Goal: Transaction & Acquisition: Book appointment/travel/reservation

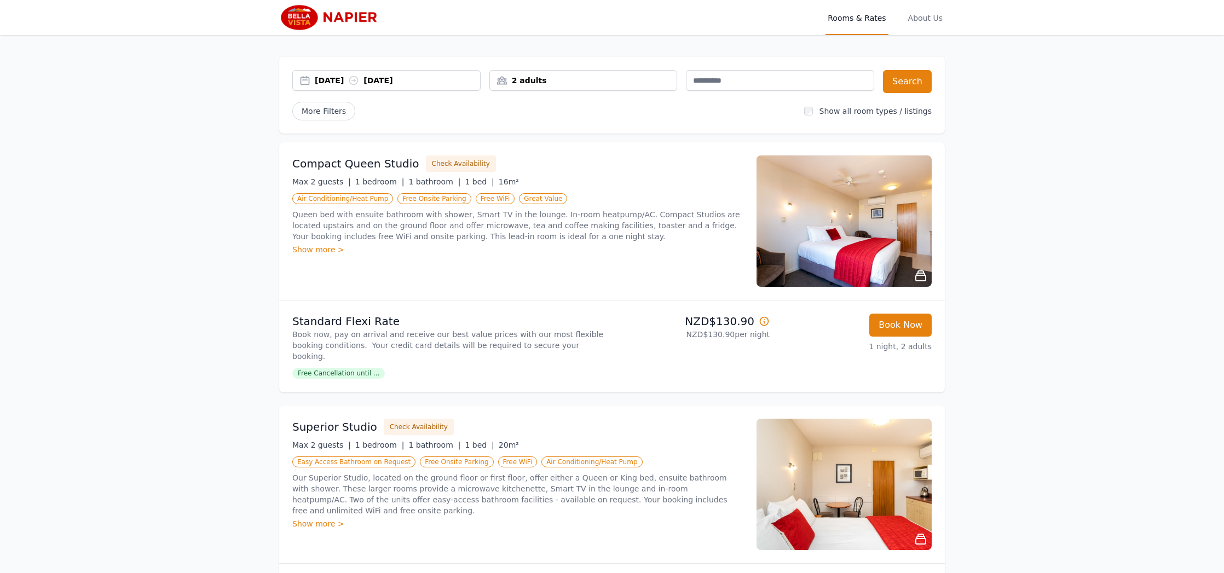
click at [308, 80] on div "15 Aug 2025 16 Aug 2025" at bounding box center [386, 80] width 187 height 11
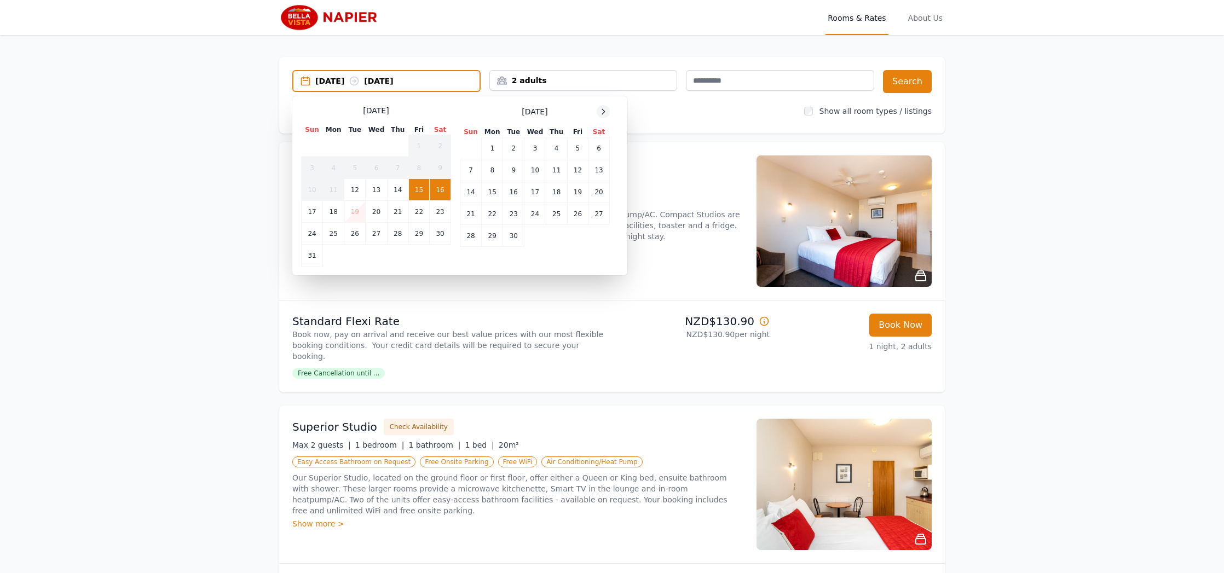
click at [606, 111] on icon at bounding box center [603, 111] width 9 height 9
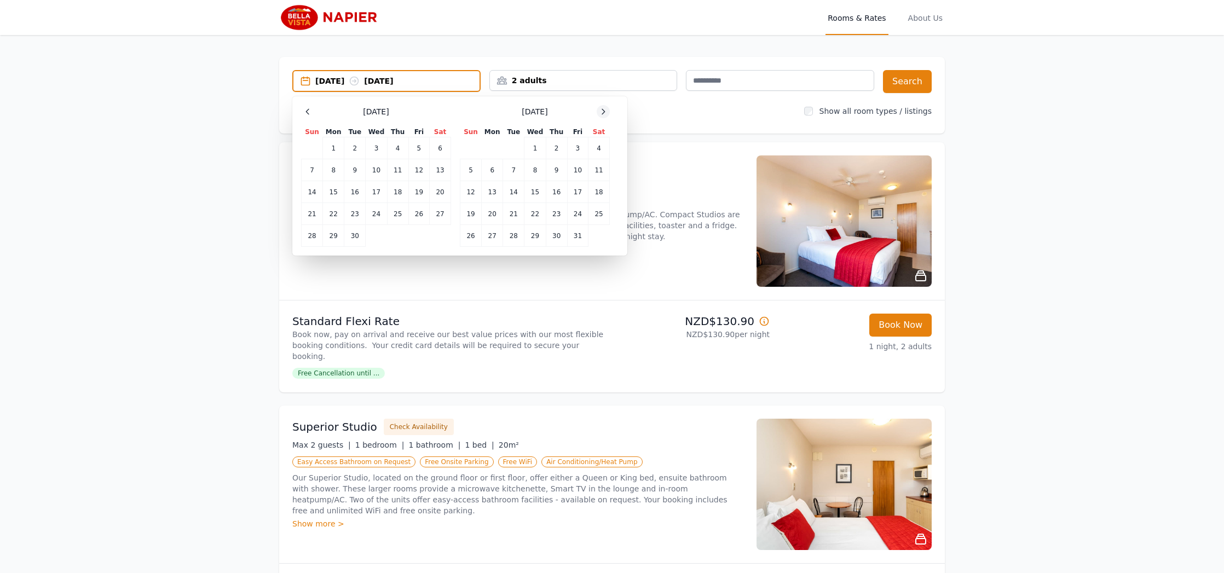
click at [606, 111] on icon at bounding box center [603, 111] width 9 height 9
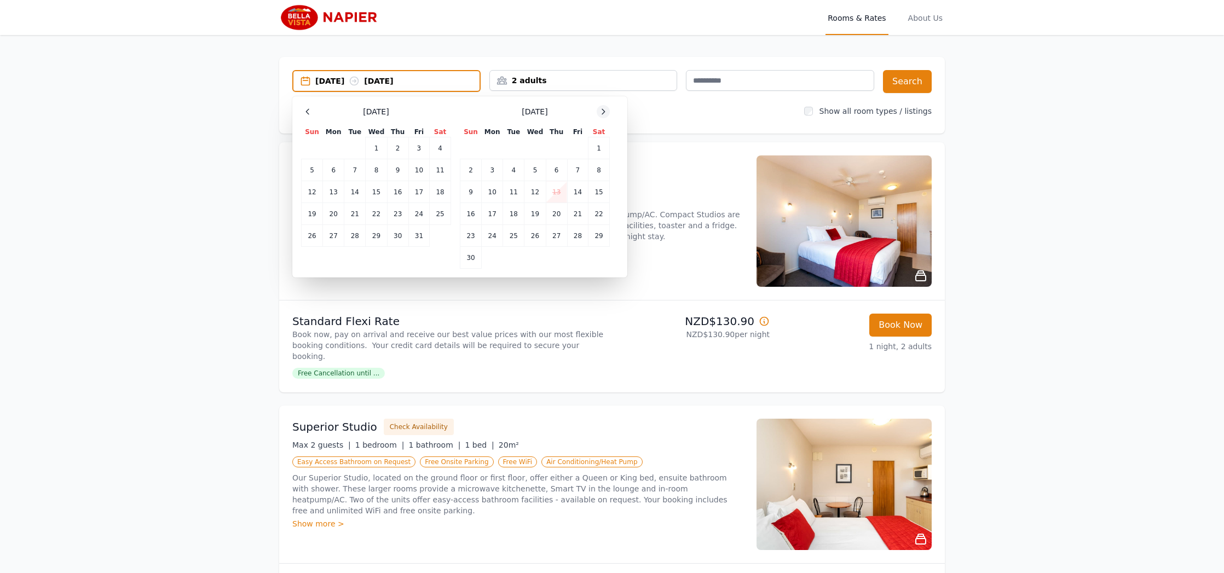
click at [606, 111] on icon at bounding box center [603, 111] width 9 height 9
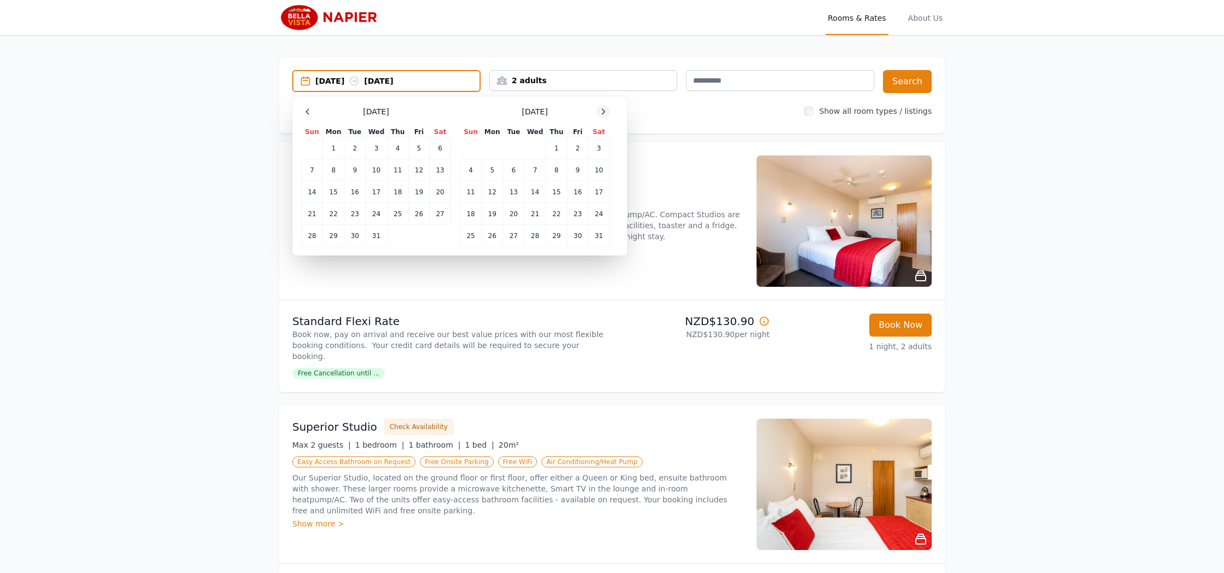
click at [606, 111] on icon at bounding box center [603, 111] width 9 height 9
click at [580, 166] on td "13" at bounding box center [577, 170] width 21 height 22
click at [665, 176] on div "Compact Queen Studio Check Availability Max 2 guests | 1 bedroom | 1 bathroom |…" at bounding box center [517, 220] width 451 height 131
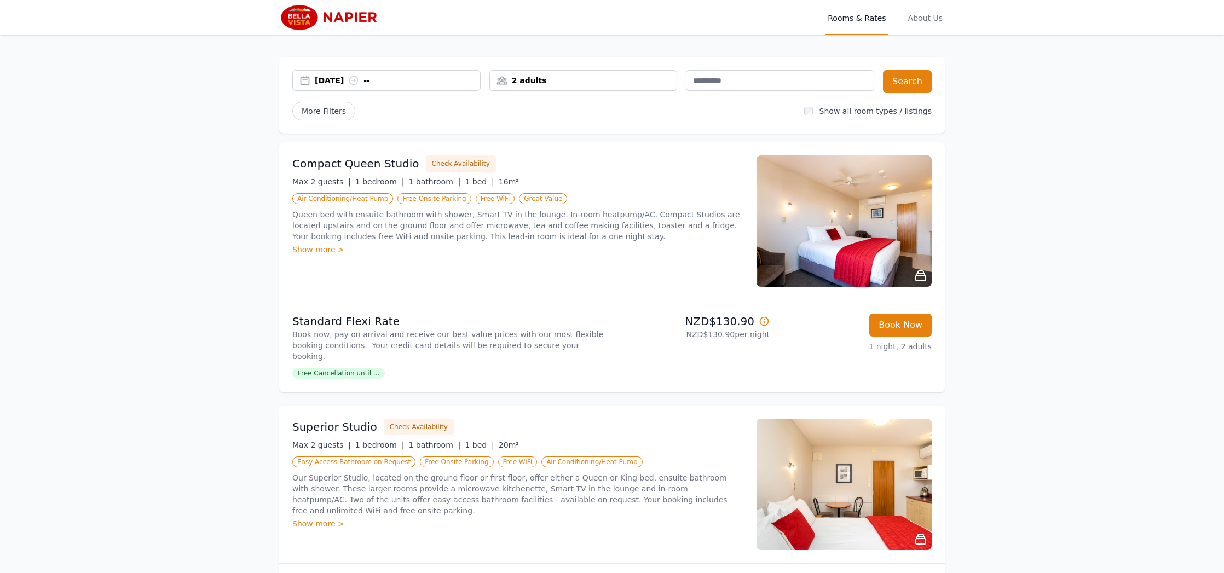
click at [352, 368] on span "Free Cancellation until ..." at bounding box center [338, 373] width 92 height 11
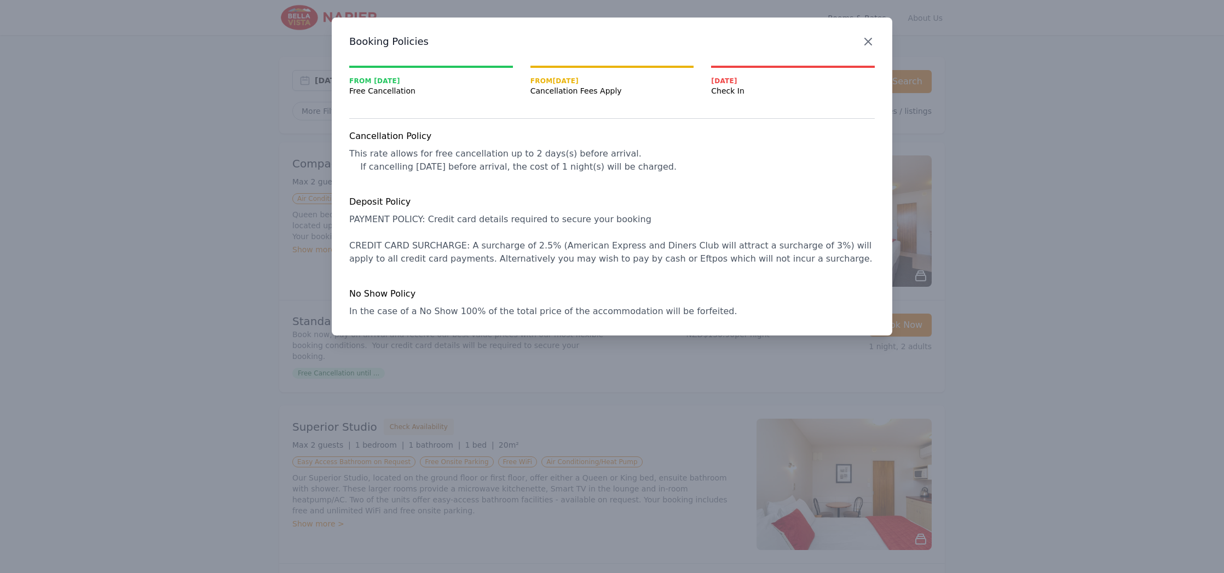
click at [868, 41] on icon "button" at bounding box center [868, 41] width 7 height 7
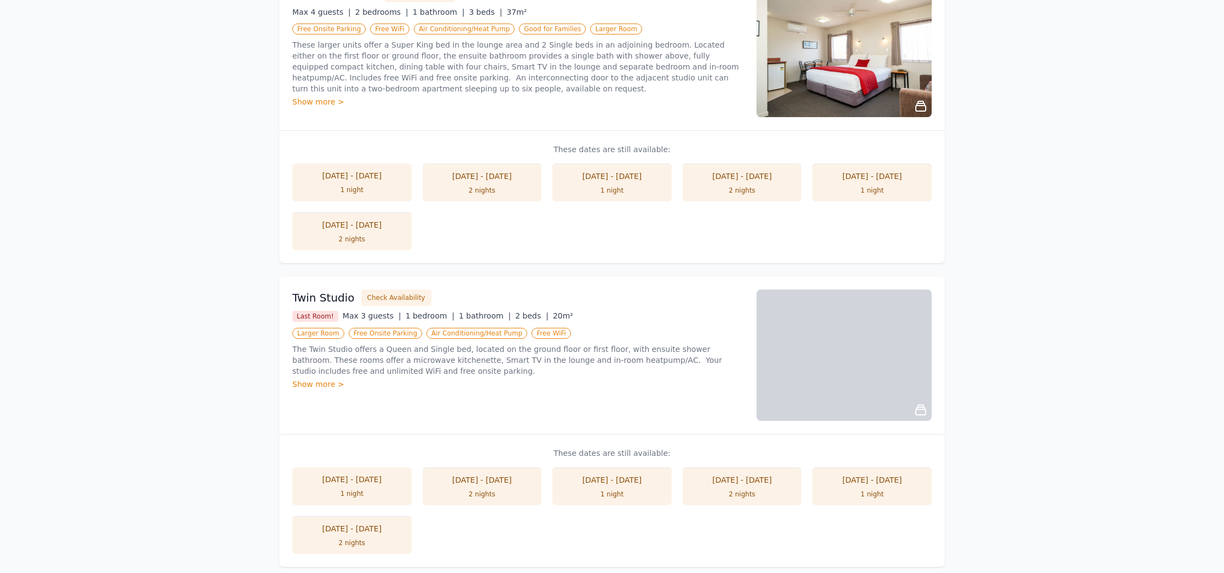
scroll to position [512, 0]
